Goal: Navigation & Orientation: Find specific page/section

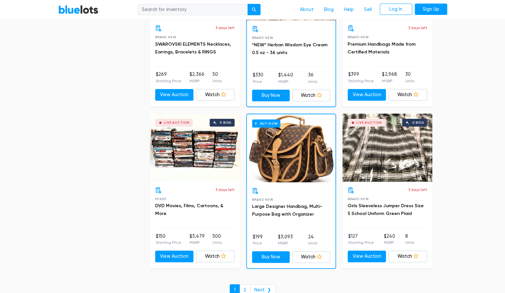
scroll to position [2684, 0]
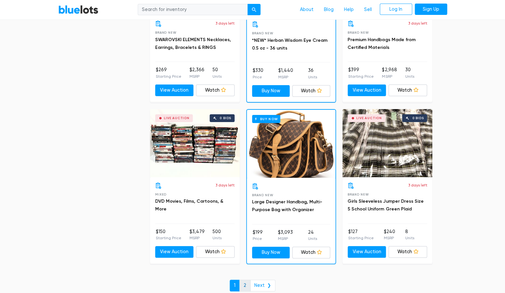
click at [246, 280] on link "2" at bounding box center [245, 286] width 11 height 12
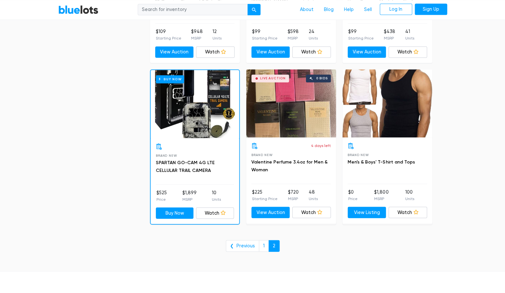
scroll to position [1606, 0]
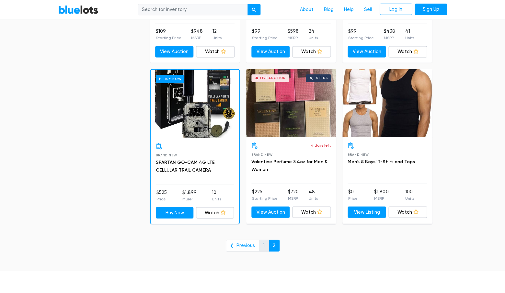
click at [262, 240] on link "1" at bounding box center [264, 246] width 10 height 12
